Goal: Find specific page/section: Find specific page/section

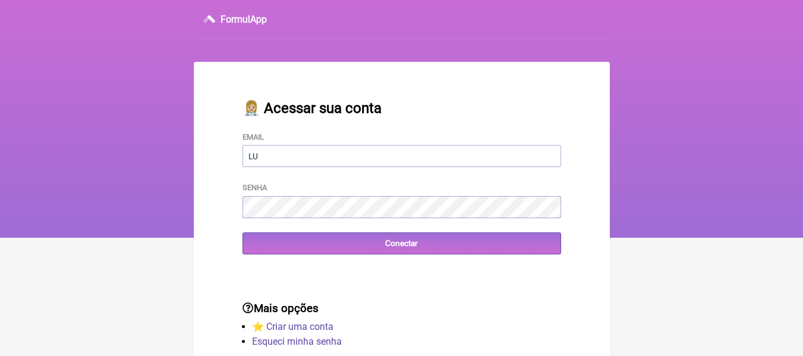
type input "[EMAIL_ADDRESS][DOMAIN_NAME]"
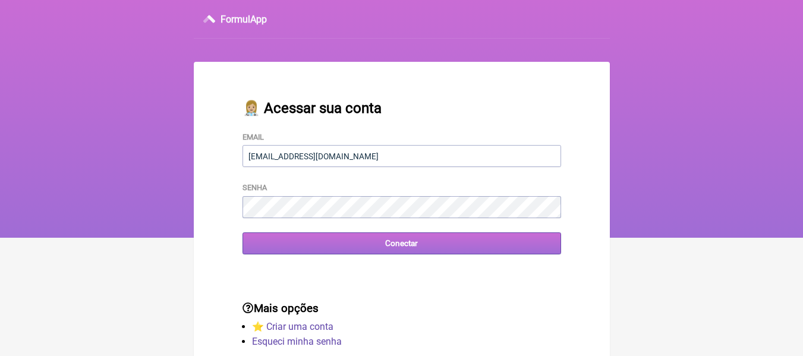
click at [369, 247] on input "Conectar" at bounding box center [401, 243] width 319 height 22
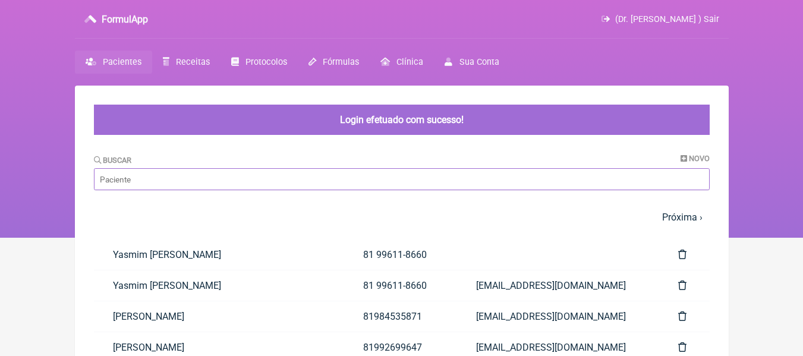
click at [281, 173] on main "Login efetuado com sucesso! [GEOGRAPHIC_DATA] Novo 1 2 3 4 5 … Próxima › Última…" at bounding box center [402, 362] width 654 height 553
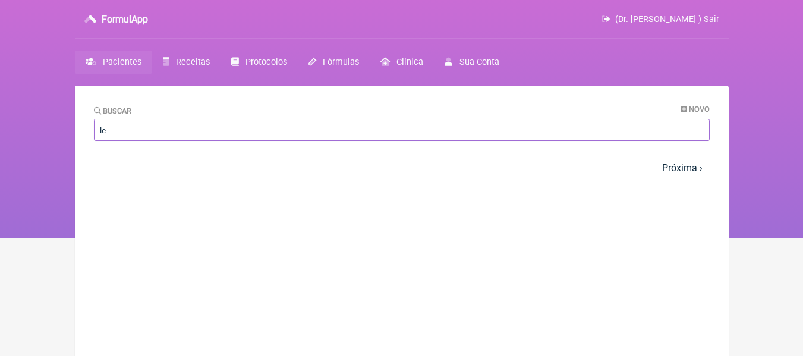
type input "l"
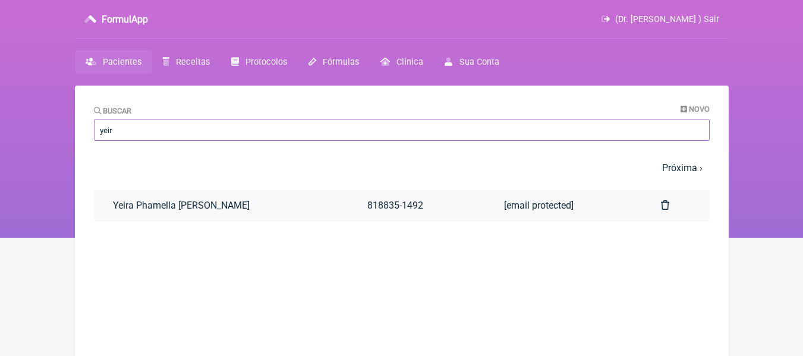
type input "yeir"
click at [213, 205] on link "Yeira Phamella [PERSON_NAME]" at bounding box center [221, 205] width 254 height 30
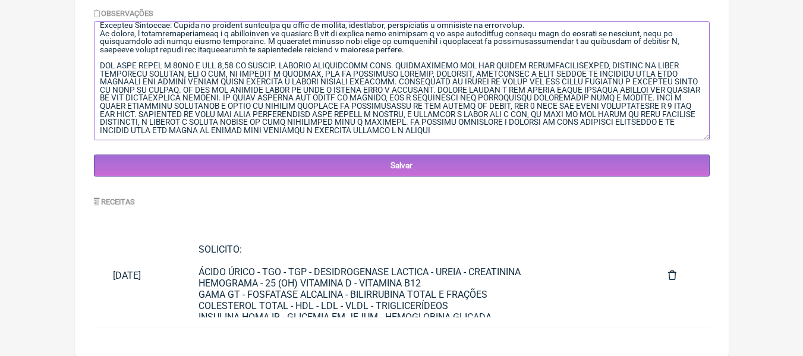
scroll to position [2021, 0]
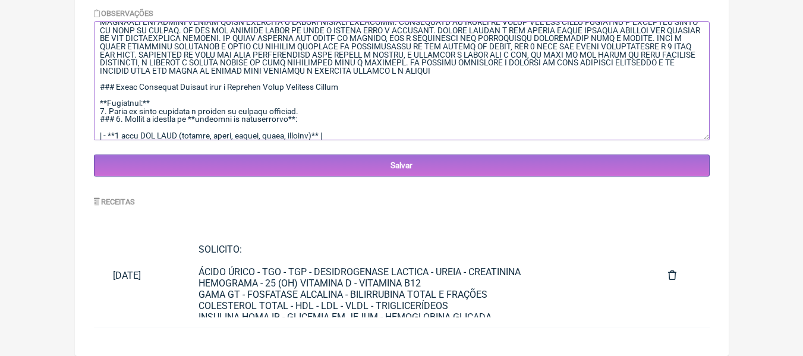
drag, startPoint x: 98, startPoint y: 70, endPoint x: 687, endPoint y: 83, distance: 589.1
click at [687, 83] on textarea at bounding box center [402, 80] width 616 height 119
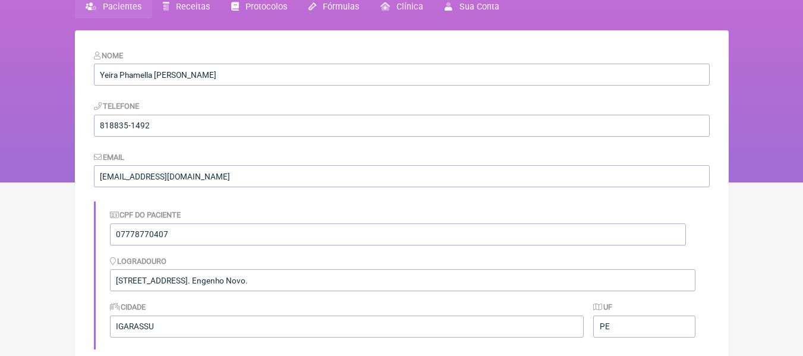
scroll to position [0, 0]
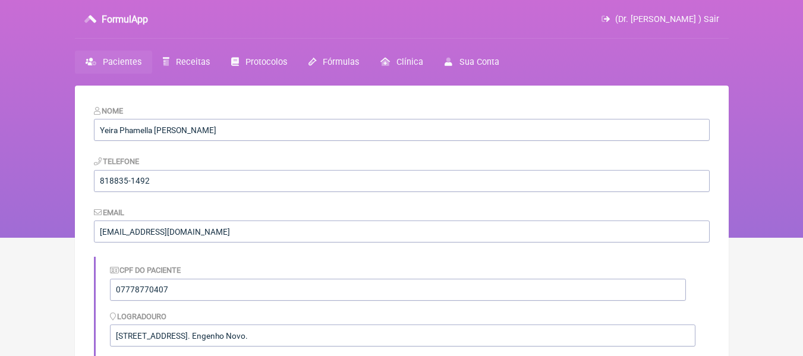
click at [108, 63] on span "Pacientes" at bounding box center [122, 62] width 39 height 10
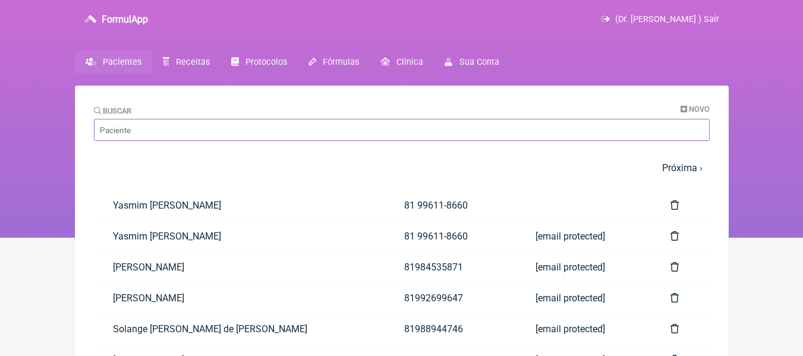
drag, startPoint x: 168, startPoint y: 136, endPoint x: 201, endPoint y: 115, distance: 39.6
click at [168, 136] on input "Buscar" at bounding box center [402, 130] width 616 height 22
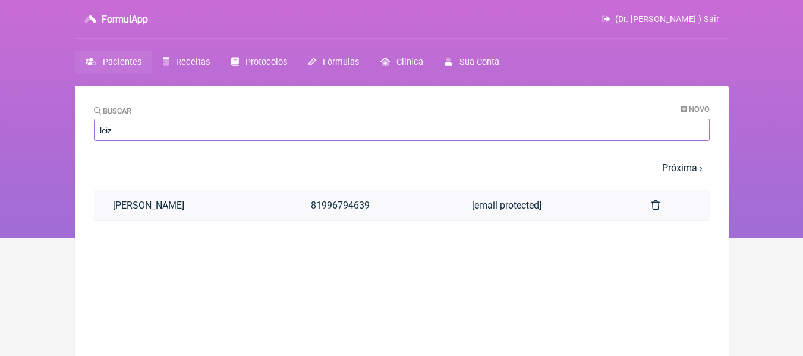
type input "leiz"
click at [191, 201] on link "[PERSON_NAME]" at bounding box center [193, 205] width 198 height 30
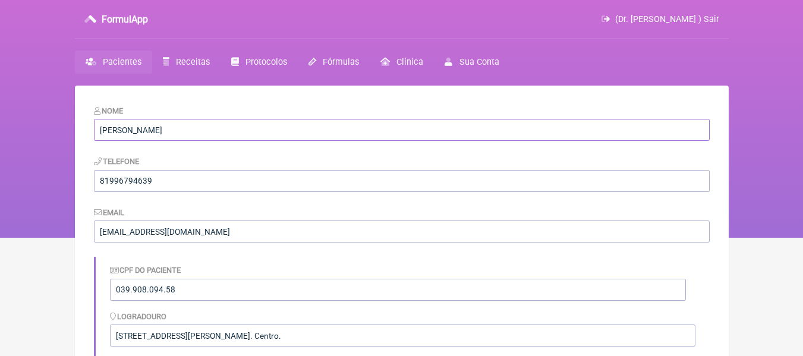
drag, startPoint x: 193, startPoint y: 130, endPoint x: 43, endPoint y: 124, distance: 149.3
click at [43, 124] on div "FormulApp (Dr. [PERSON_NAME] ) Sair [GEOGRAPHIC_DATA] Receitas Protocolos Fórmu…" at bounding box center [401, 119] width 803 height 238
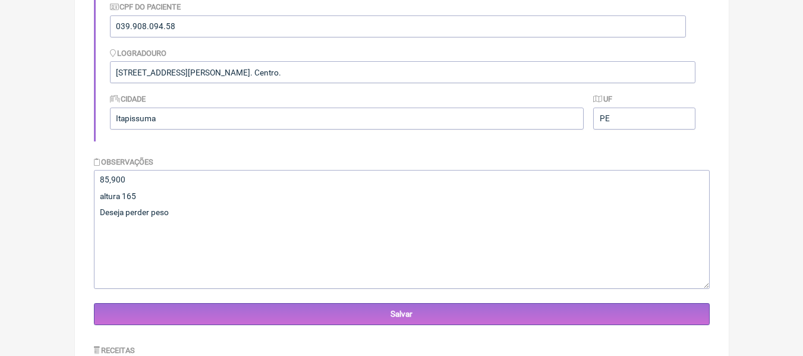
scroll to position [238, 0]
